Goal: Task Accomplishment & Management: Complete application form

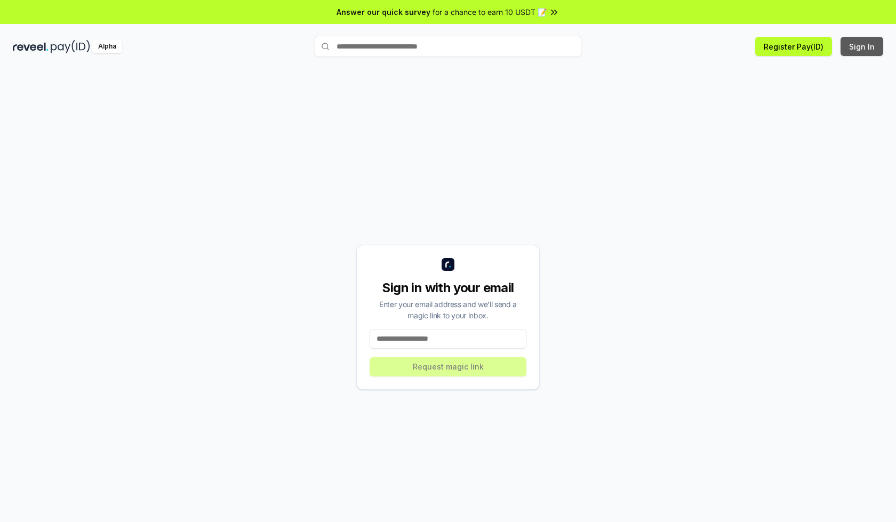
click at [863, 46] on button "Sign In" at bounding box center [862, 46] width 43 height 19
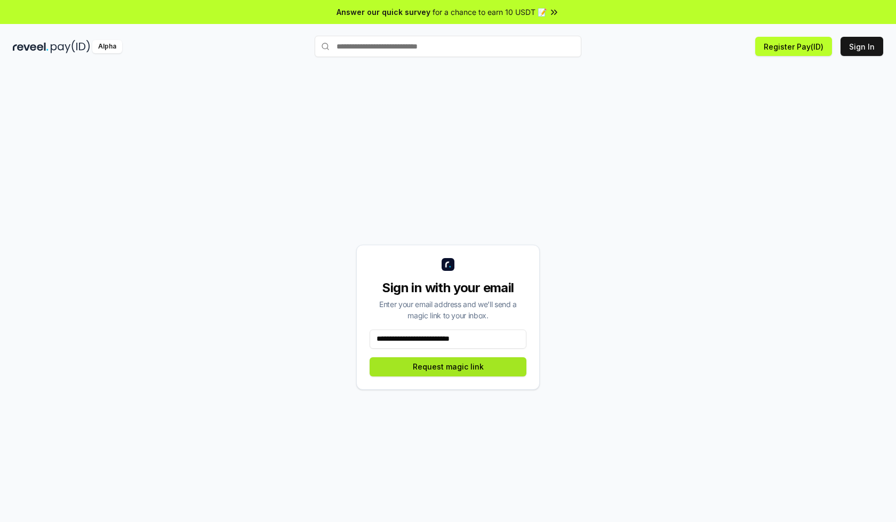
type input "**********"
click at [448, 367] on button "Request magic link" at bounding box center [448, 366] width 157 height 19
